Goal: Task Accomplishment & Management: Use online tool/utility

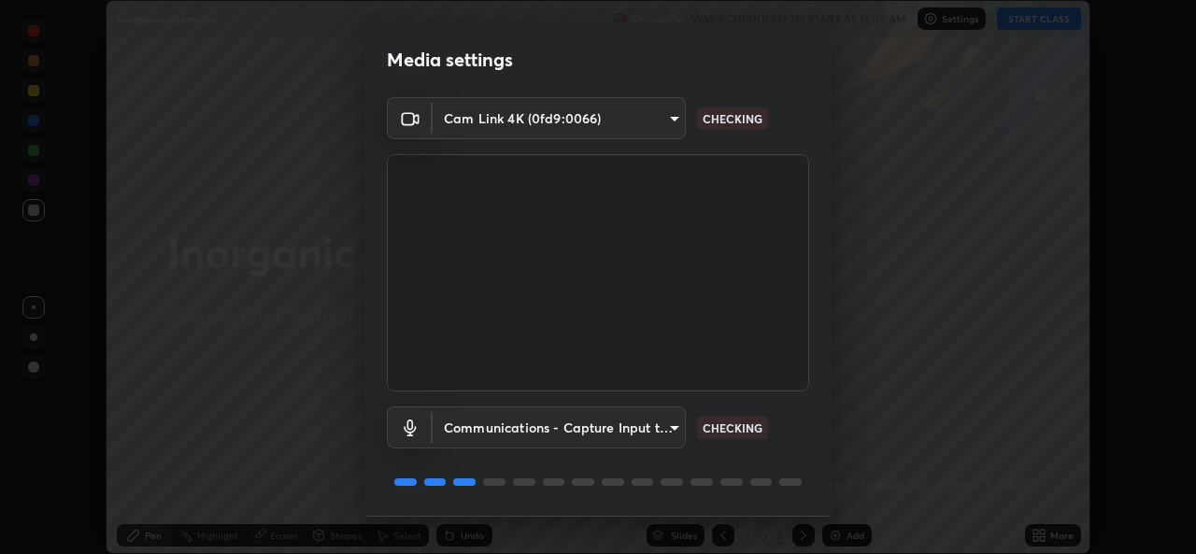
scroll to position [59, 0]
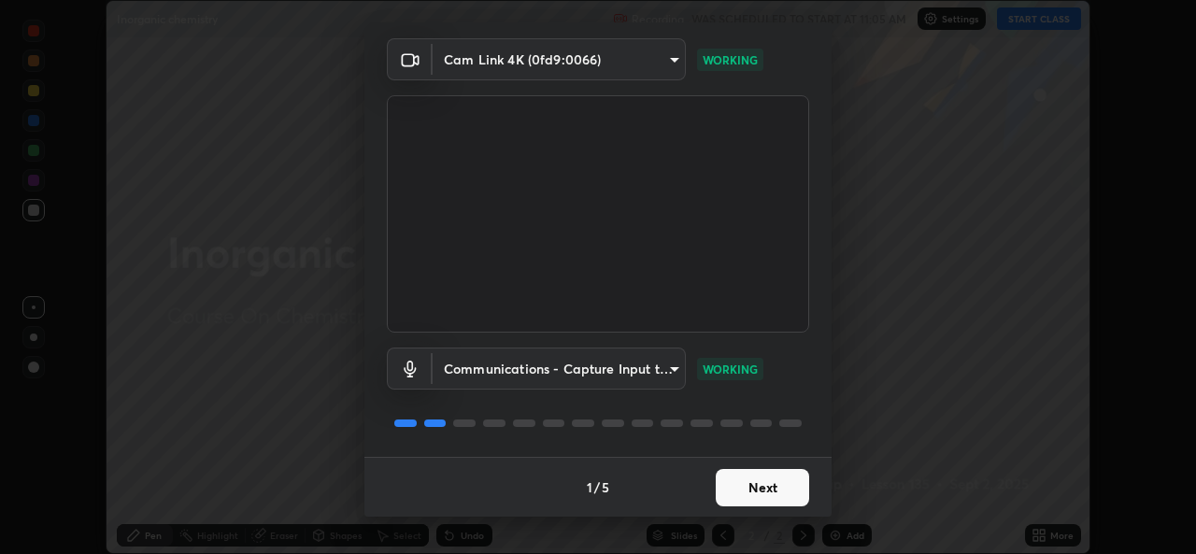
click at [752, 492] on button "Next" at bounding box center [762, 487] width 93 height 37
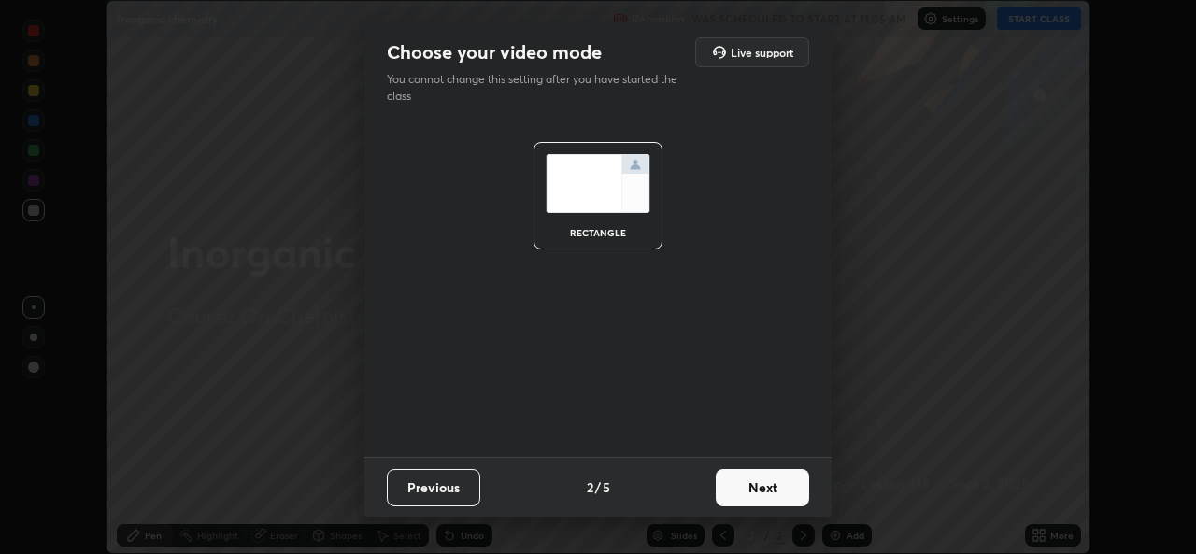
scroll to position [0, 0]
click at [744, 492] on button "Next" at bounding box center [762, 487] width 93 height 37
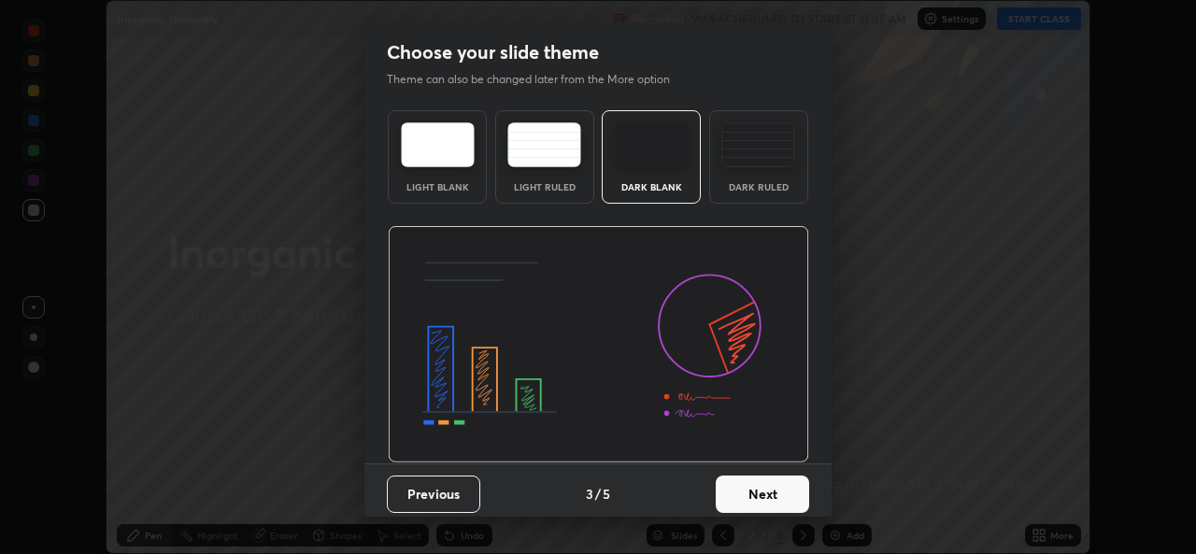
scroll to position [7, 0]
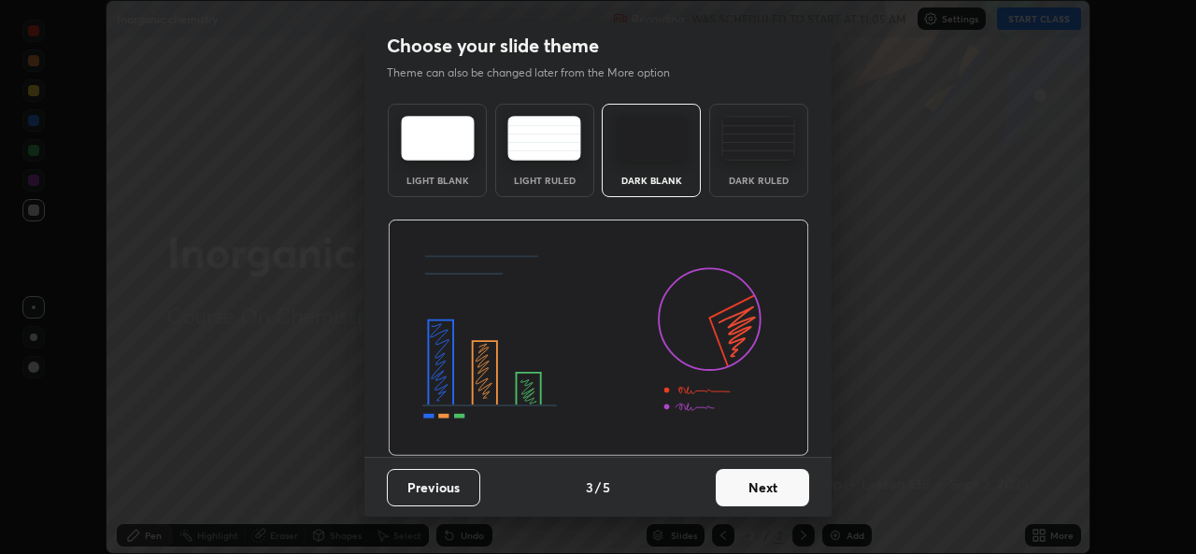
click at [740, 494] on button "Next" at bounding box center [762, 487] width 93 height 37
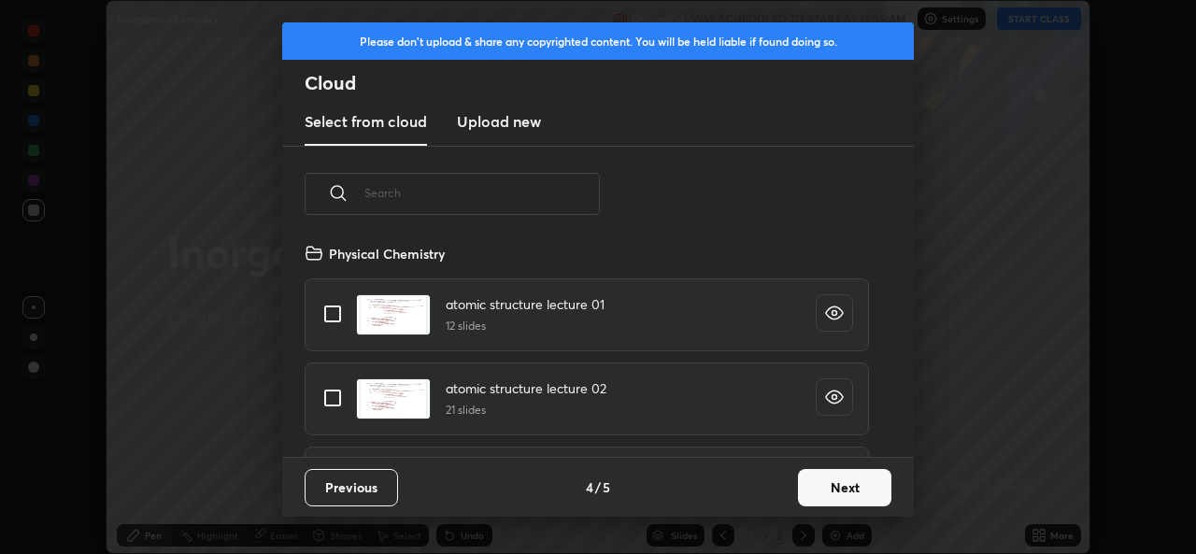
scroll to position [215, 600]
click at [829, 483] on button "Next" at bounding box center [844, 487] width 93 height 37
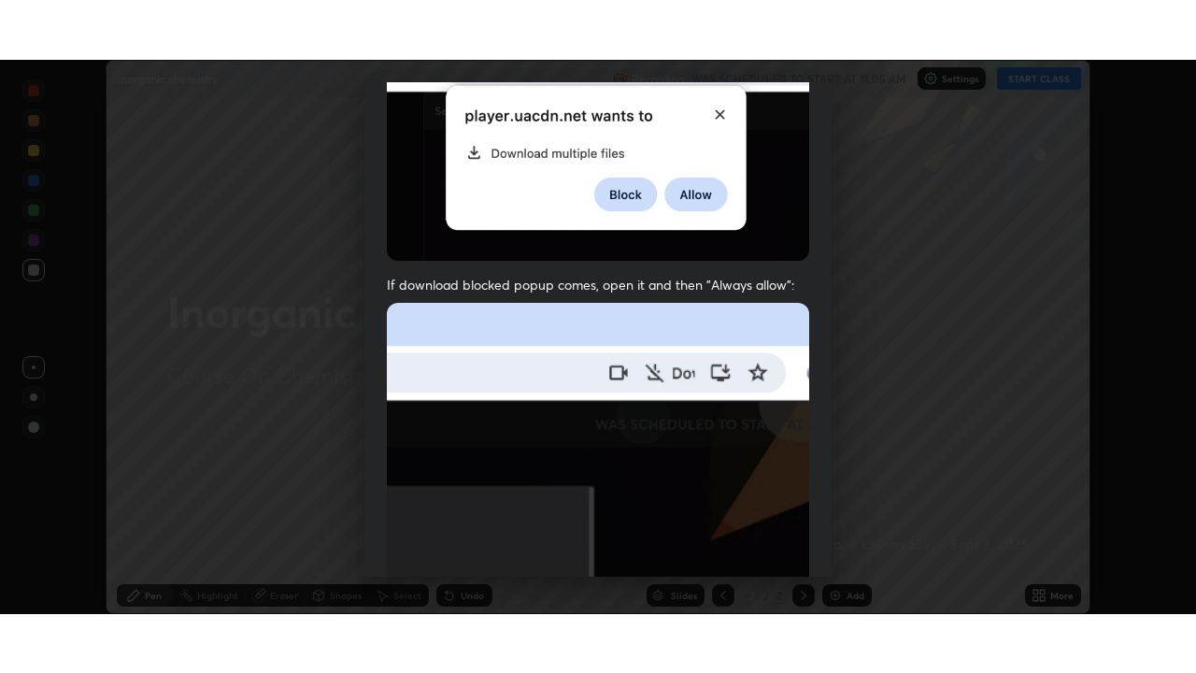
scroll to position [440, 0]
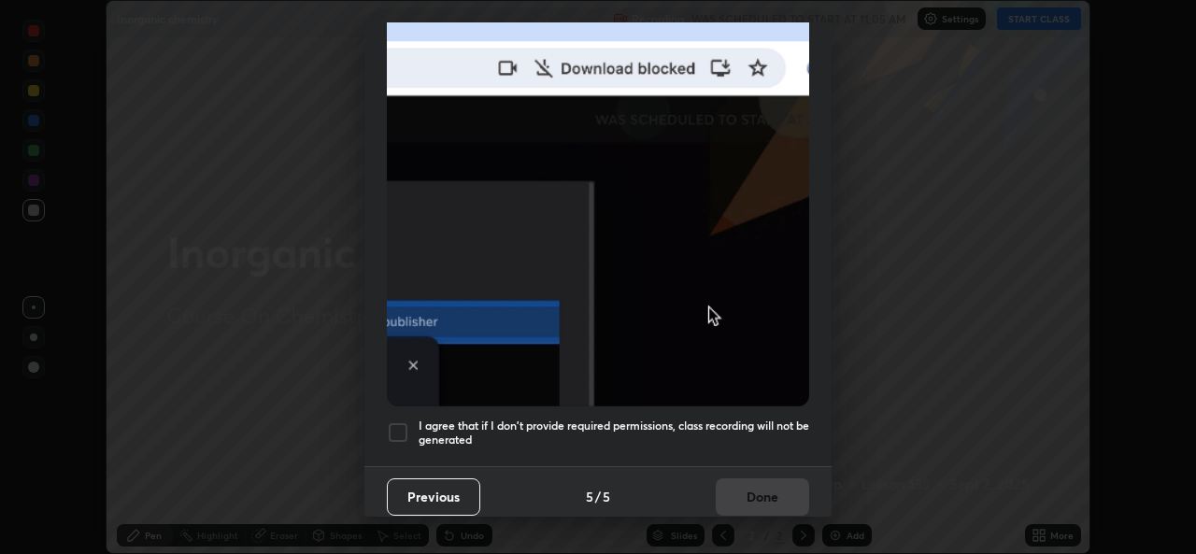
click at [400, 421] on div at bounding box center [398, 432] width 22 height 22
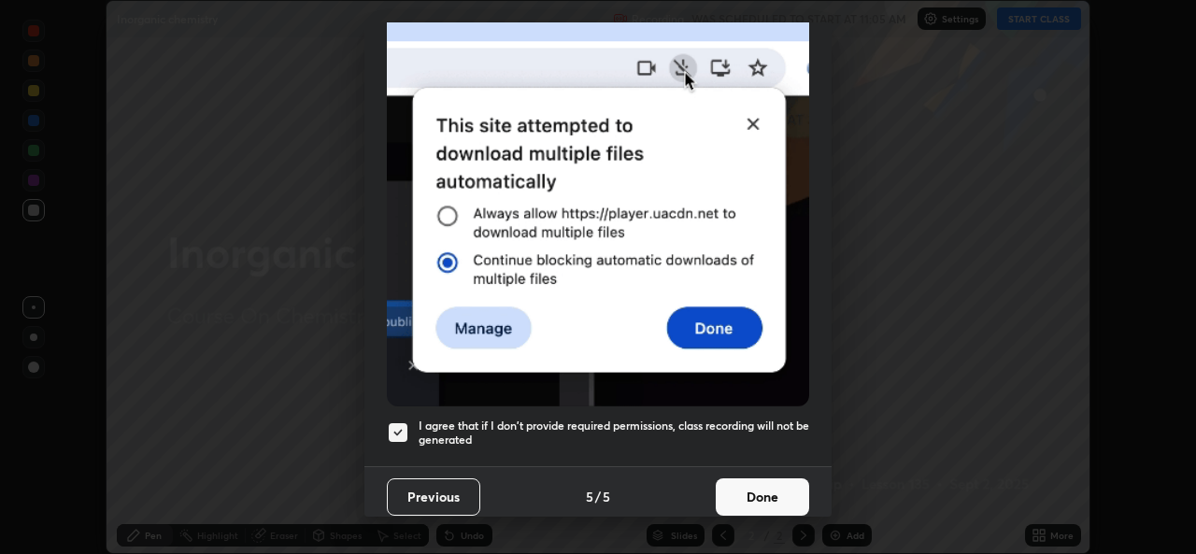
click at [747, 492] on button "Done" at bounding box center [762, 496] width 93 height 37
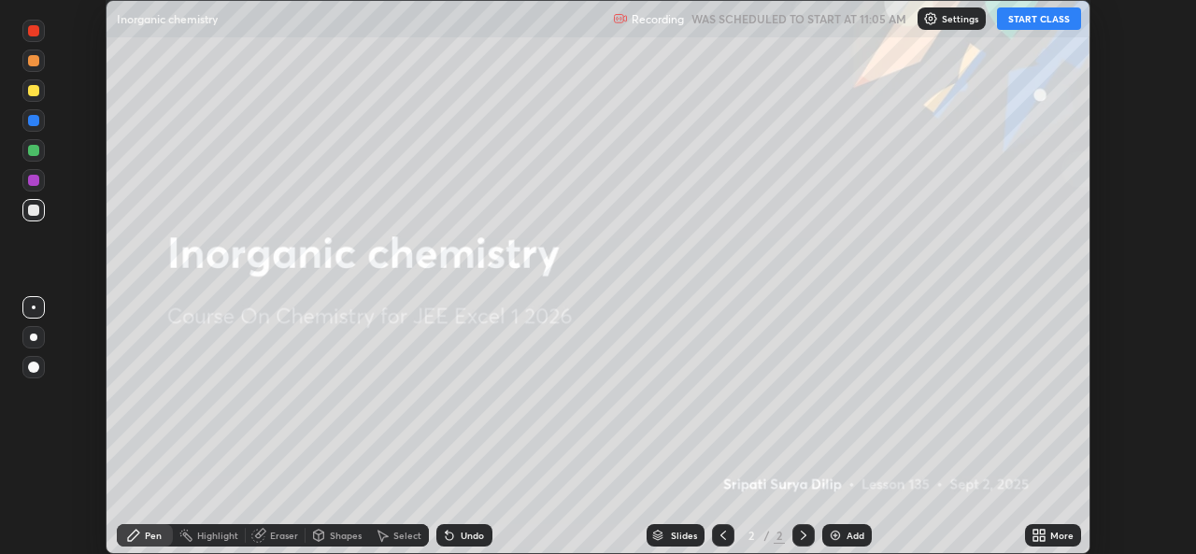
click at [1038, 536] on icon at bounding box center [1035, 538] width 5 height 5
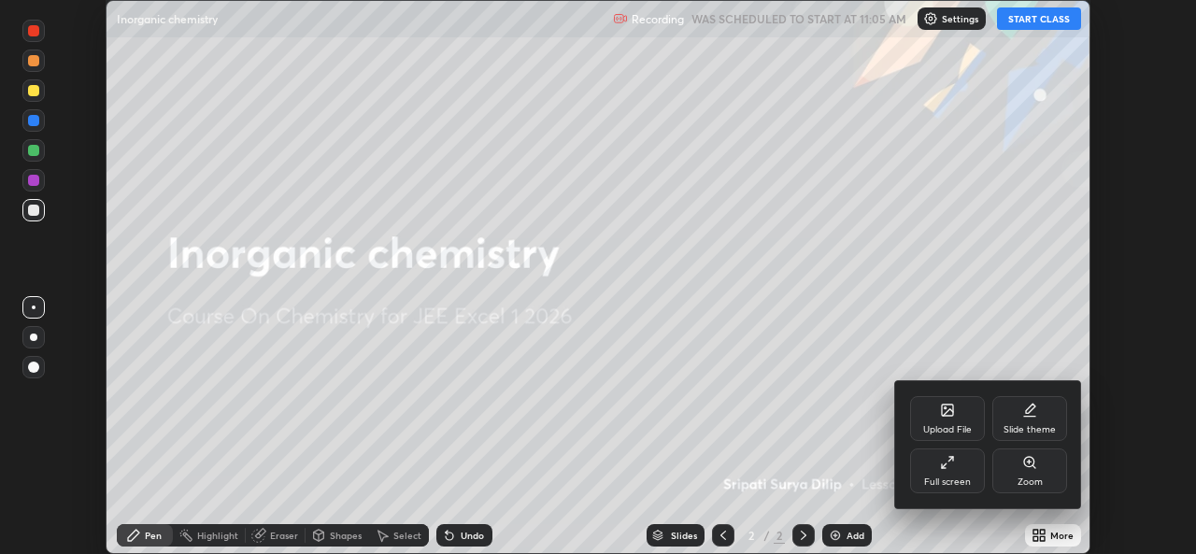
click at [939, 476] on div "Full screen" at bounding box center [947, 470] width 75 height 45
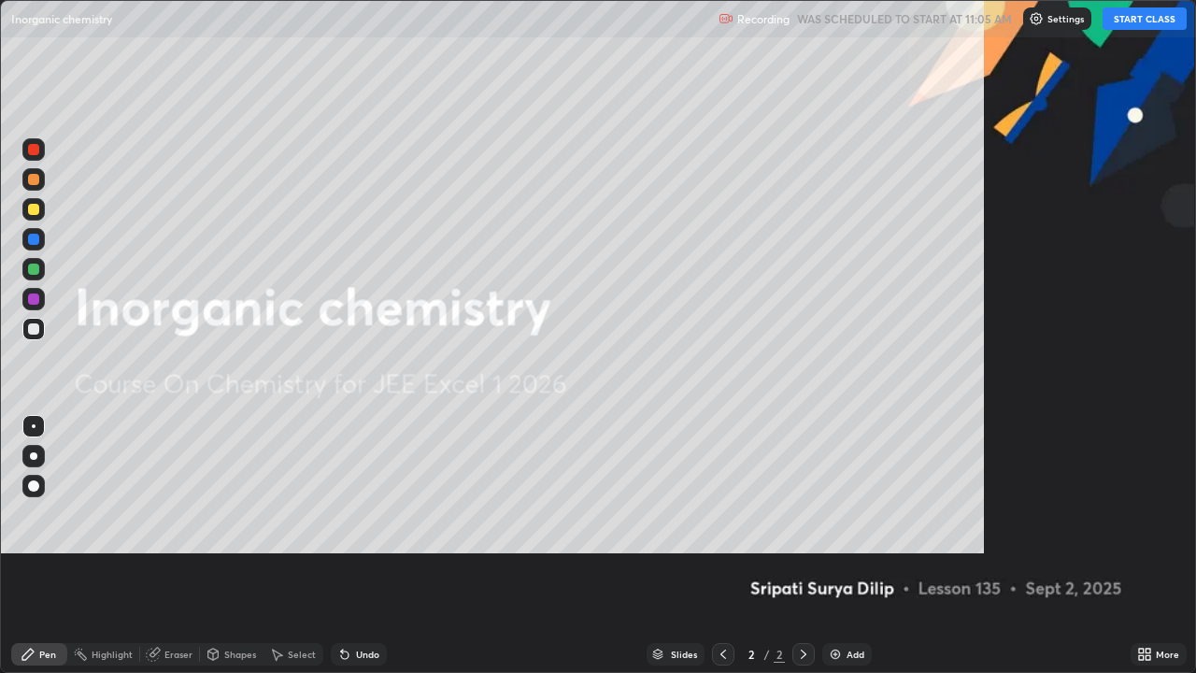
scroll to position [673, 1196]
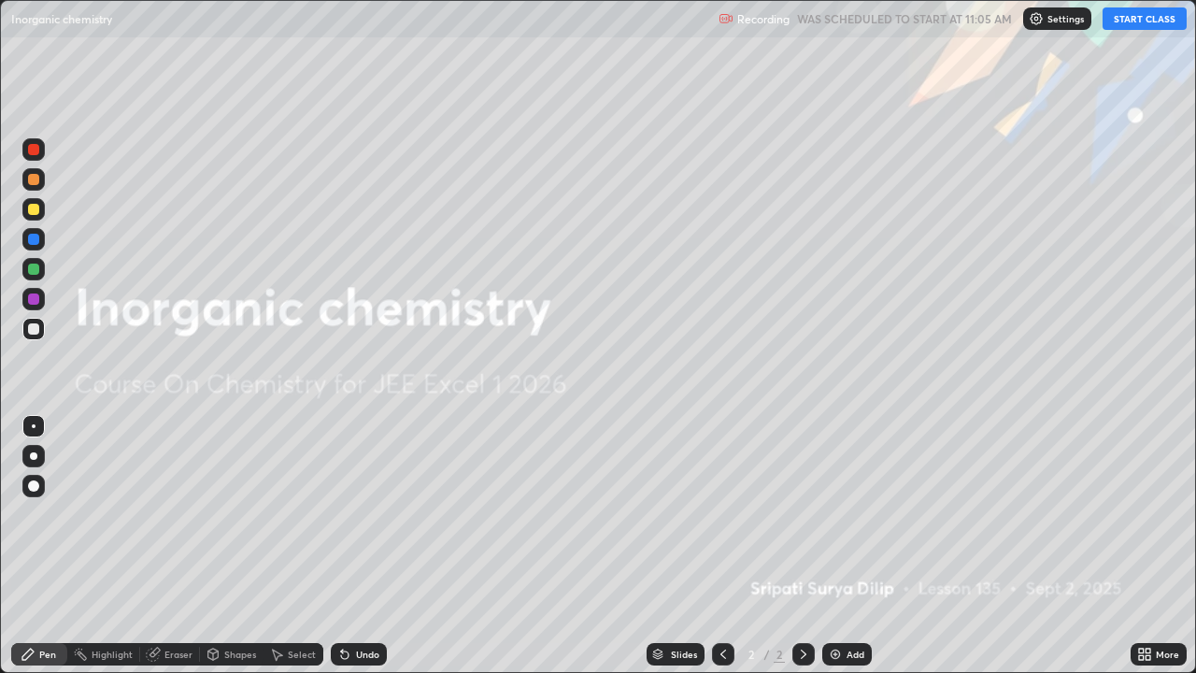
click at [828, 553] on img at bounding box center [835, 654] width 15 height 15
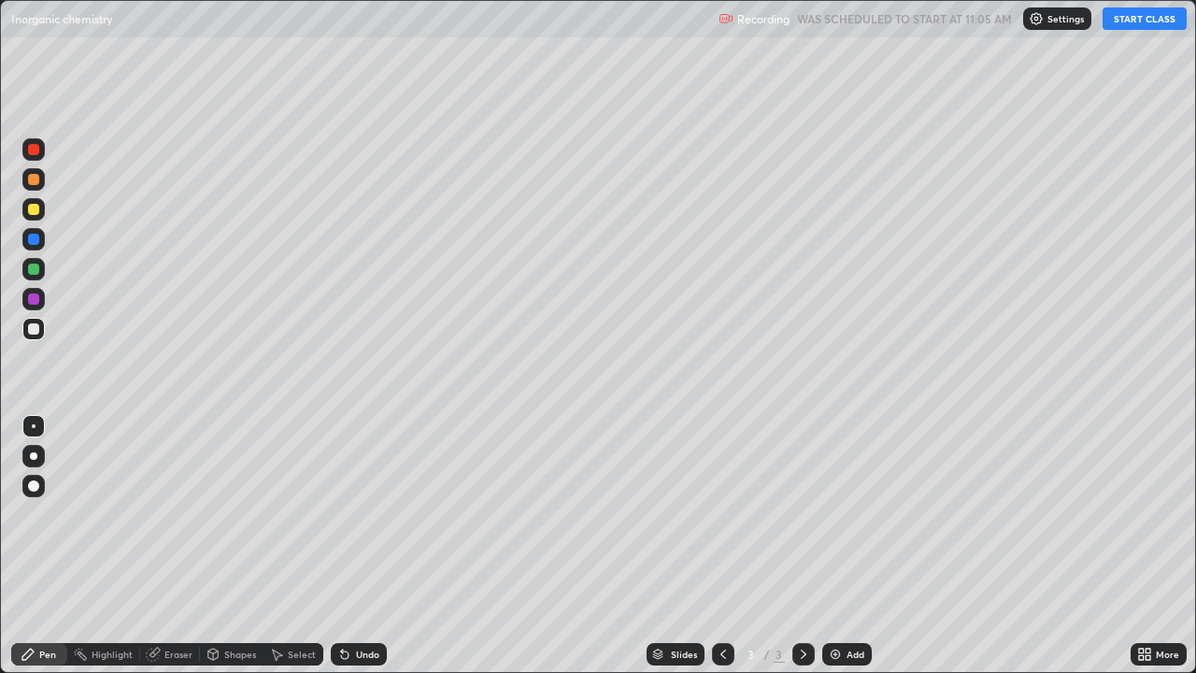
click at [1146, 18] on button "START CLASS" at bounding box center [1145, 18] width 84 height 22
click at [34, 212] on div at bounding box center [33, 209] width 11 height 11
click at [34, 210] on div at bounding box center [33, 209] width 11 height 11
click at [38, 273] on div at bounding box center [33, 268] width 11 height 11
click at [37, 273] on div at bounding box center [33, 268] width 11 height 11
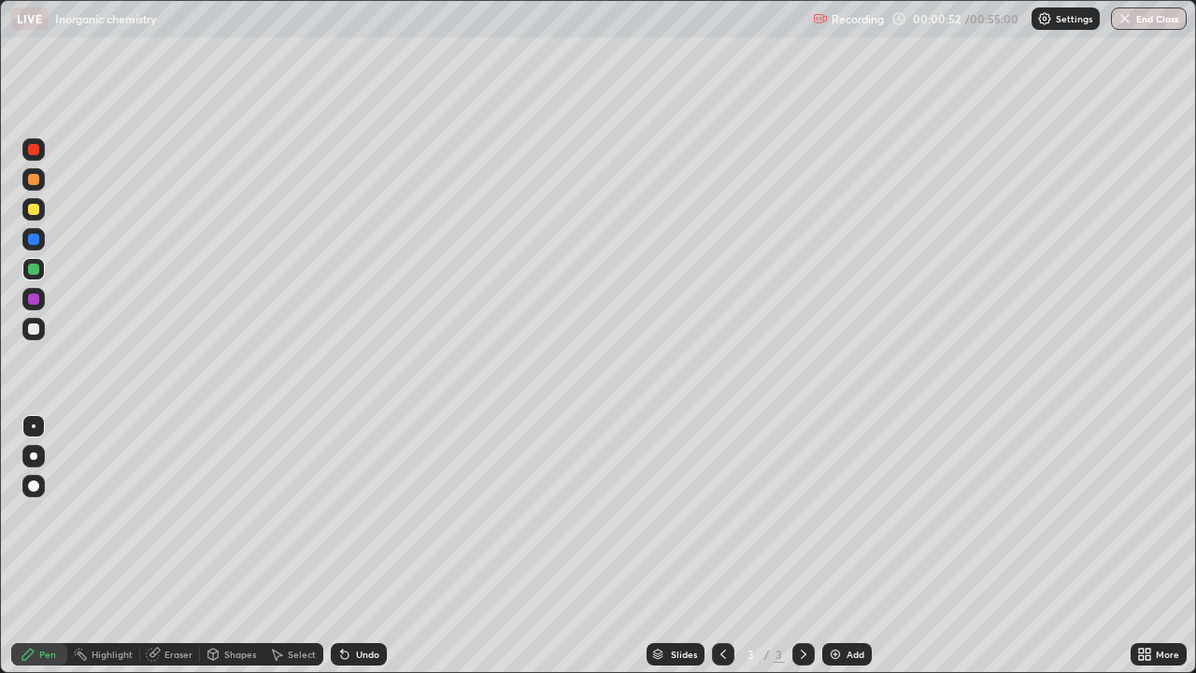
click at [34, 210] on div at bounding box center [33, 209] width 11 height 11
click at [40, 276] on div at bounding box center [33, 269] width 22 height 22
click at [35, 269] on div at bounding box center [33, 268] width 11 height 11
click at [31, 333] on div at bounding box center [33, 328] width 11 height 11
click at [33, 334] on div at bounding box center [33, 328] width 11 height 11
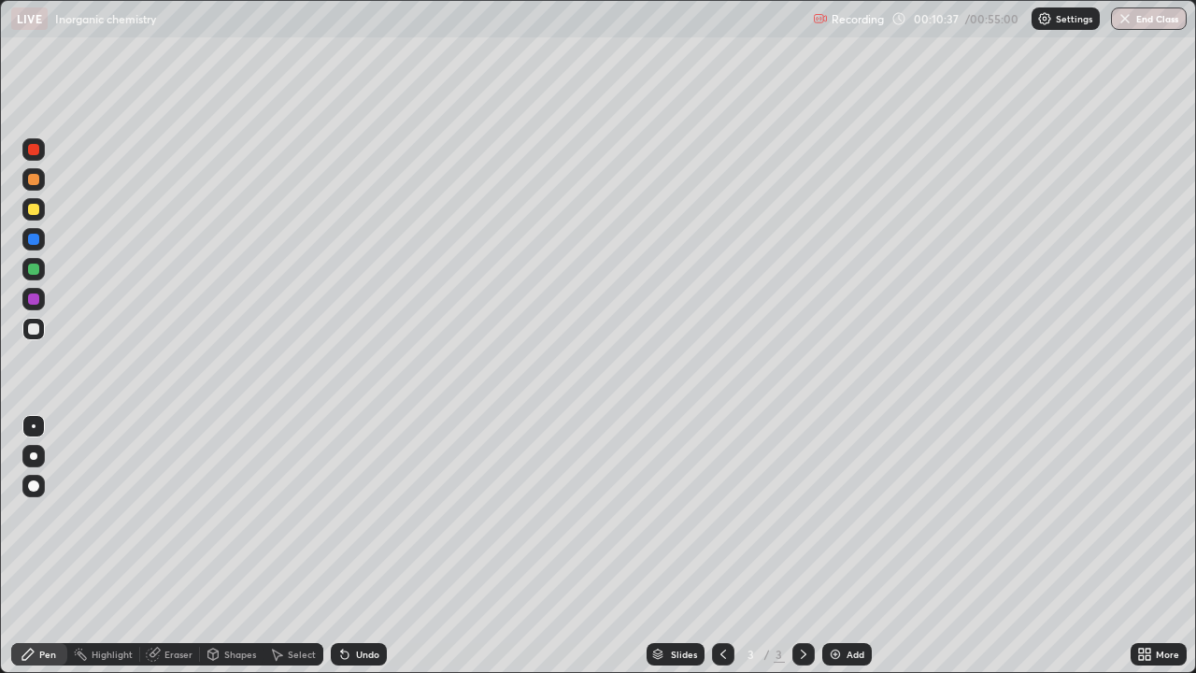
click at [832, 553] on img at bounding box center [835, 654] width 15 height 15
click at [31, 270] on div at bounding box center [33, 268] width 11 height 11
click at [34, 272] on div at bounding box center [33, 268] width 11 height 11
click at [36, 214] on div at bounding box center [33, 209] width 11 height 11
click at [34, 210] on div at bounding box center [33, 209] width 11 height 11
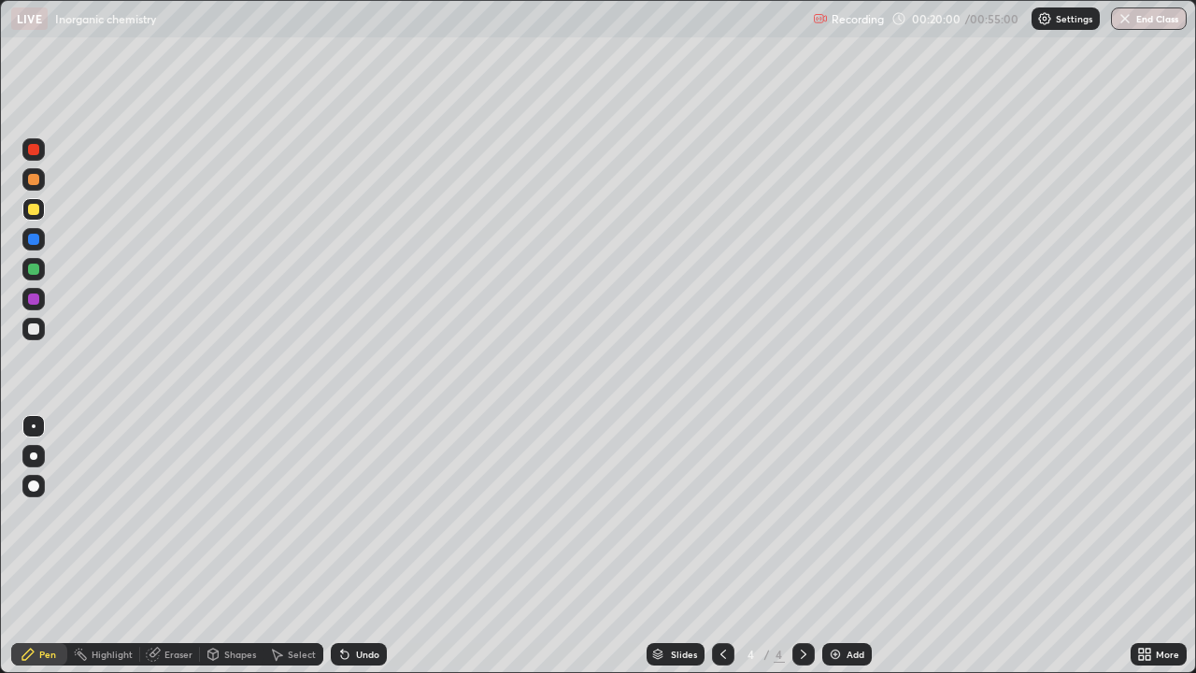
click at [33, 333] on div at bounding box center [33, 328] width 11 height 11
click at [341, 553] on icon at bounding box center [344, 654] width 7 height 7
click at [34, 270] on div at bounding box center [33, 268] width 11 height 11
click at [33, 276] on div at bounding box center [33, 269] width 22 height 22
click at [34, 331] on div at bounding box center [33, 328] width 11 height 11
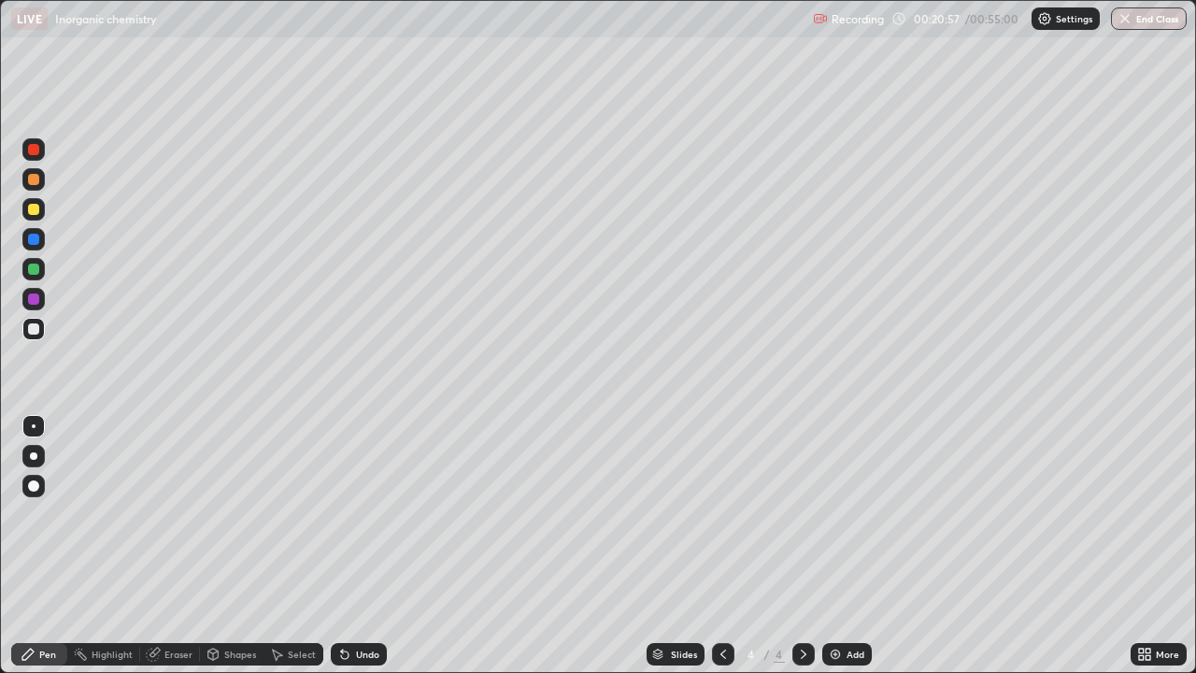
click at [33, 332] on div at bounding box center [33, 328] width 11 height 11
click at [34, 270] on div at bounding box center [33, 268] width 11 height 11
click at [35, 248] on div at bounding box center [33, 239] width 22 height 22
click at [804, 553] on icon at bounding box center [803, 654] width 15 height 15
click at [834, 553] on img at bounding box center [835, 654] width 15 height 15
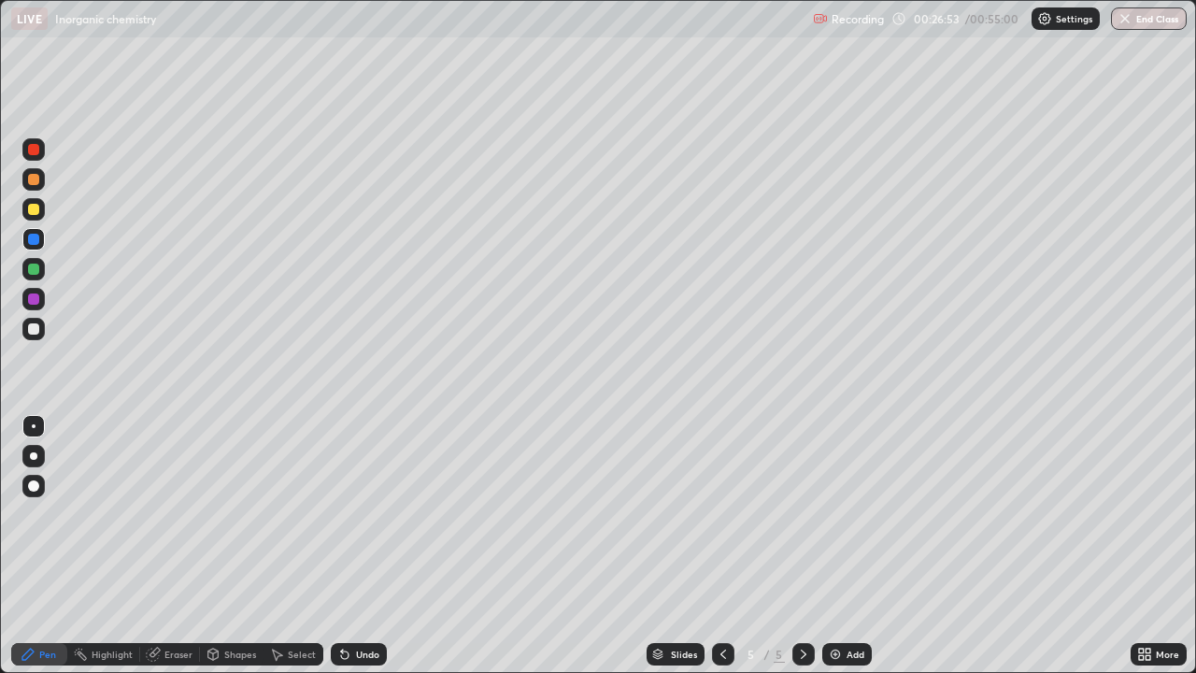
click at [34, 274] on div at bounding box center [33, 268] width 11 height 11
click at [36, 273] on div at bounding box center [33, 268] width 11 height 11
click at [33, 333] on div at bounding box center [33, 328] width 11 height 11
click at [36, 334] on div at bounding box center [33, 328] width 11 height 11
click at [341, 553] on icon at bounding box center [344, 654] width 7 height 7
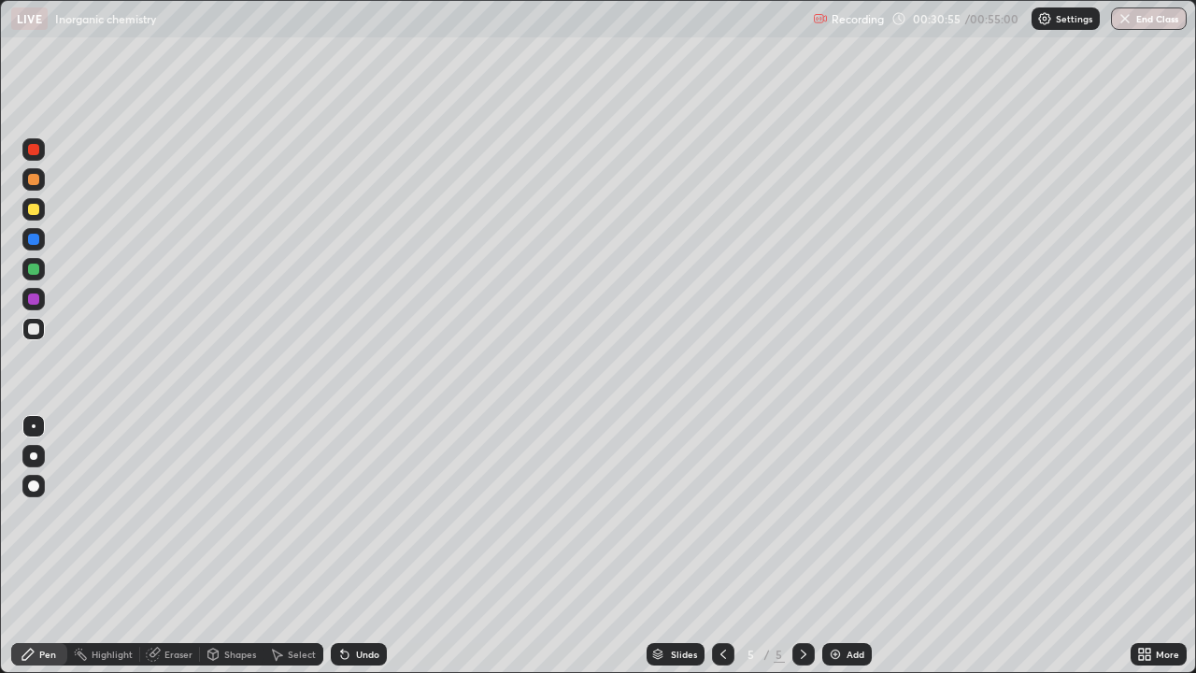
click at [35, 216] on div at bounding box center [33, 209] width 22 height 22
click at [833, 553] on img at bounding box center [835, 654] width 15 height 15
click at [42, 184] on div at bounding box center [33, 179] width 22 height 22
click at [35, 179] on div at bounding box center [33, 179] width 11 height 11
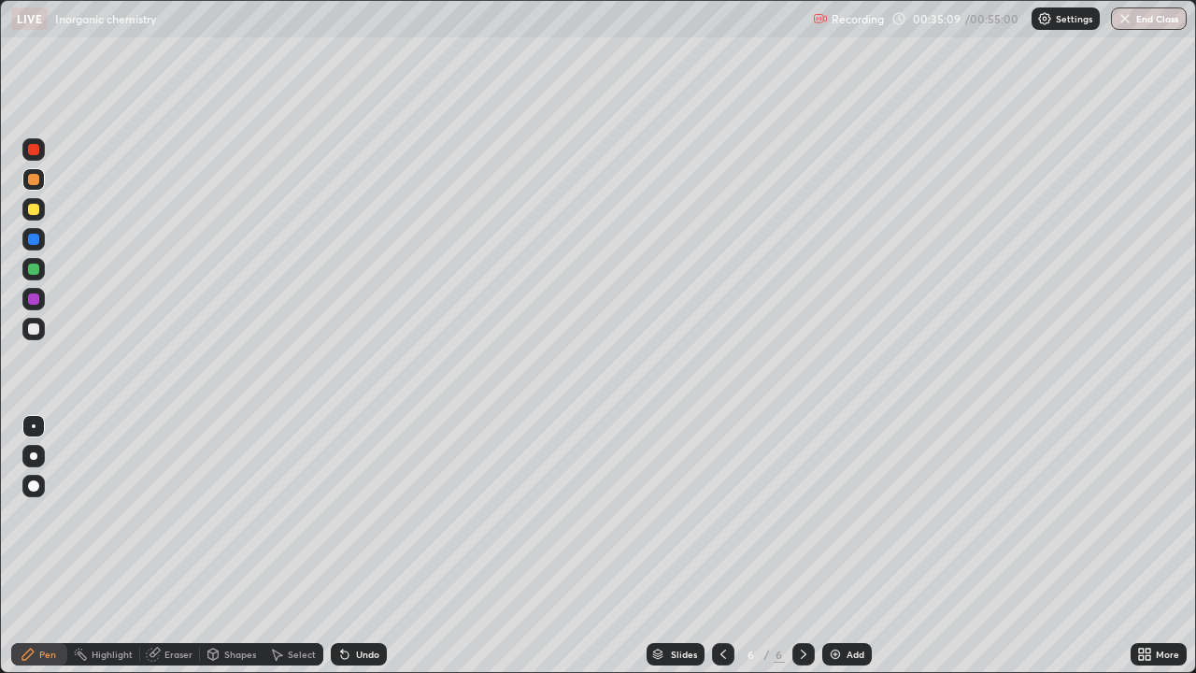
click at [35, 270] on div at bounding box center [33, 268] width 11 height 11
click at [35, 269] on div at bounding box center [33, 268] width 11 height 11
click at [1147, 23] on button "End Class" at bounding box center [1149, 18] width 76 height 22
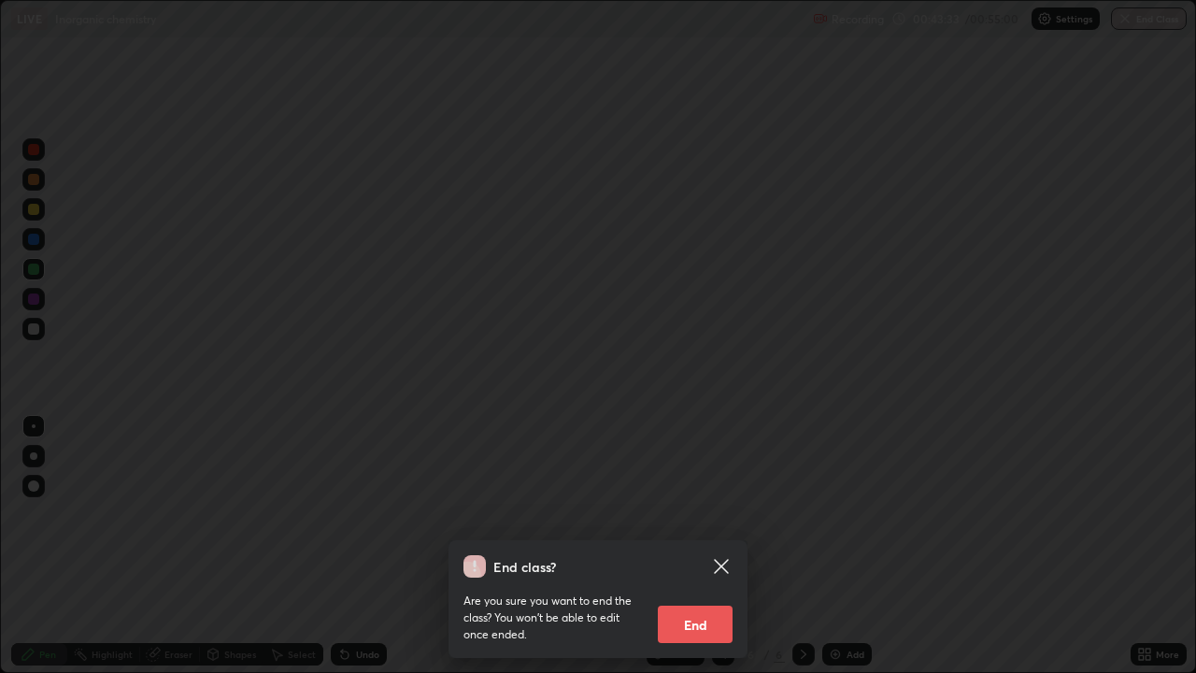
click at [693, 553] on button "End" at bounding box center [695, 623] width 75 height 37
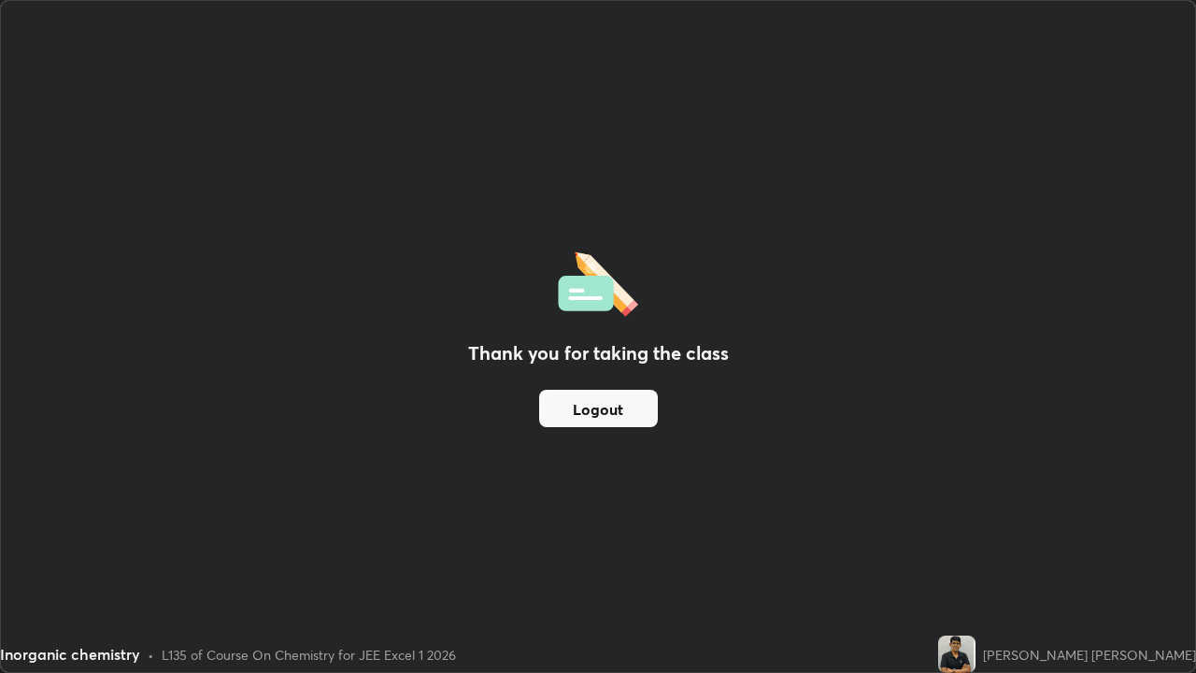
click at [631, 406] on button "Logout" at bounding box center [598, 408] width 119 height 37
click at [630, 406] on button "Logout" at bounding box center [598, 408] width 119 height 37
